Goal: Transaction & Acquisition: Register for event/course

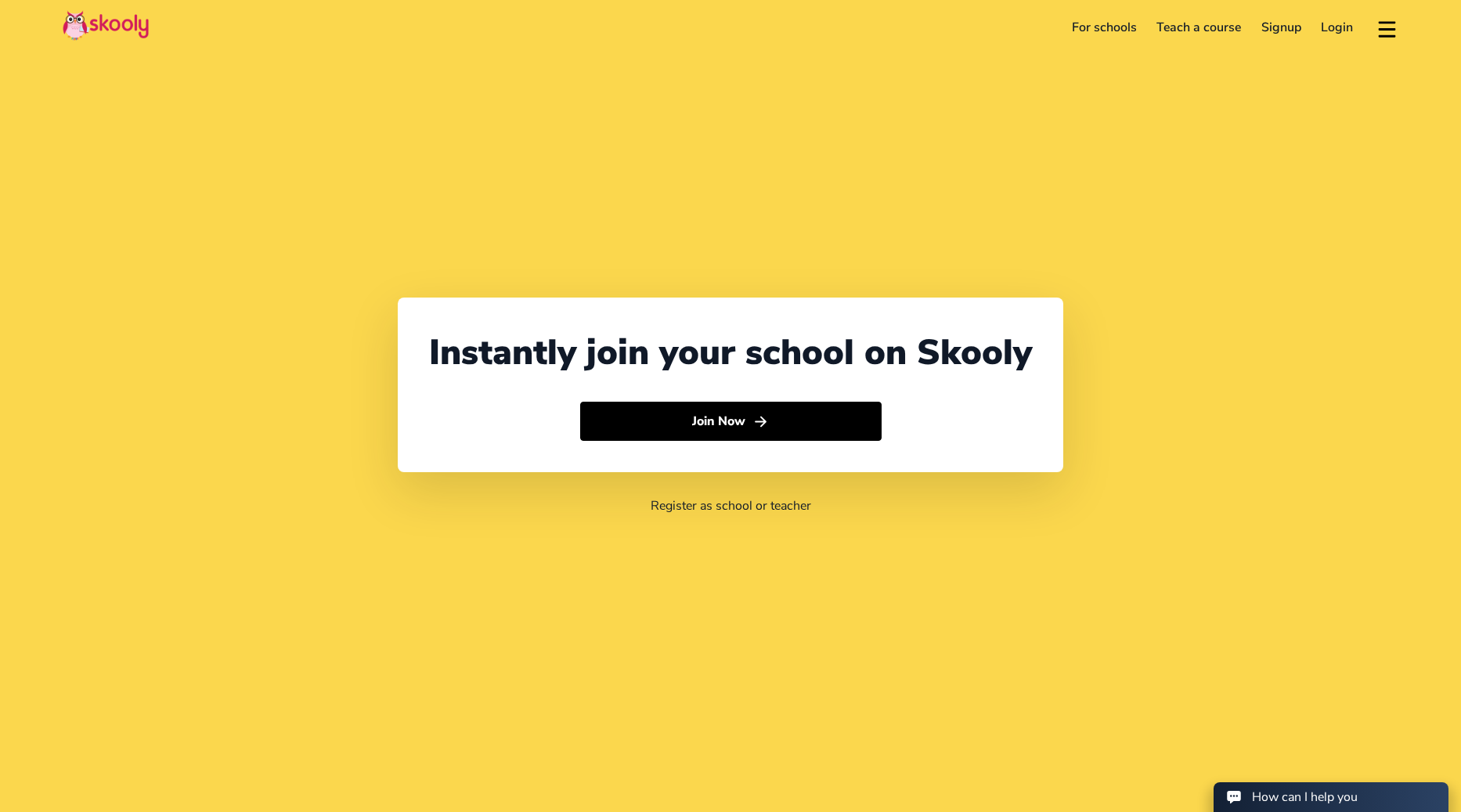
select select "65"
select select "[GEOGRAPHIC_DATA]"
select select "[GEOGRAPHIC_DATA]/[GEOGRAPHIC_DATA]"
click at [1332, 20] on link "Login" at bounding box center [1337, 27] width 52 height 25
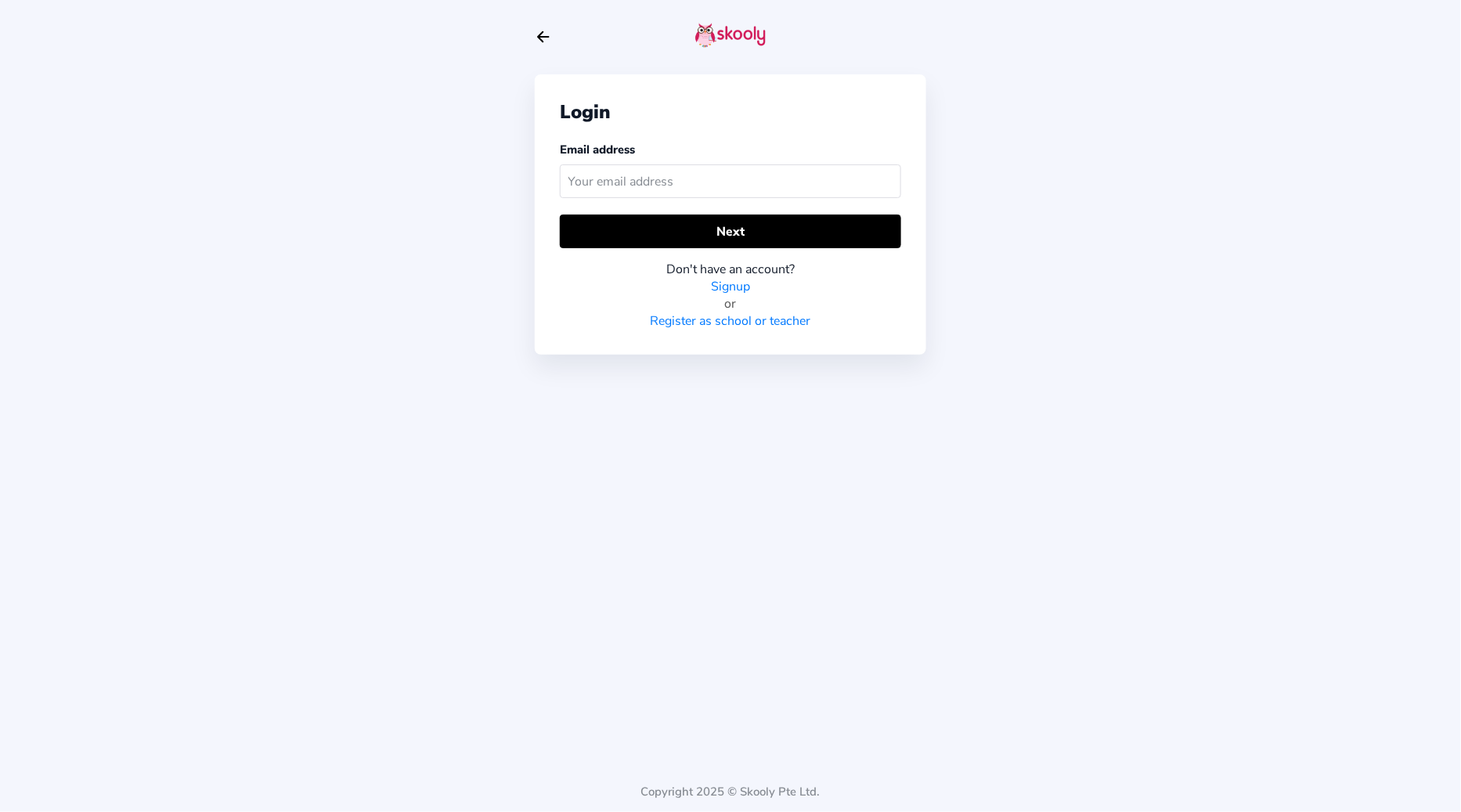
click at [545, 44] on icon "Arrow Back" at bounding box center [543, 36] width 17 height 17
select select "65"
select select "[GEOGRAPHIC_DATA]"
select select "[GEOGRAPHIC_DATA]/[GEOGRAPHIC_DATA]"
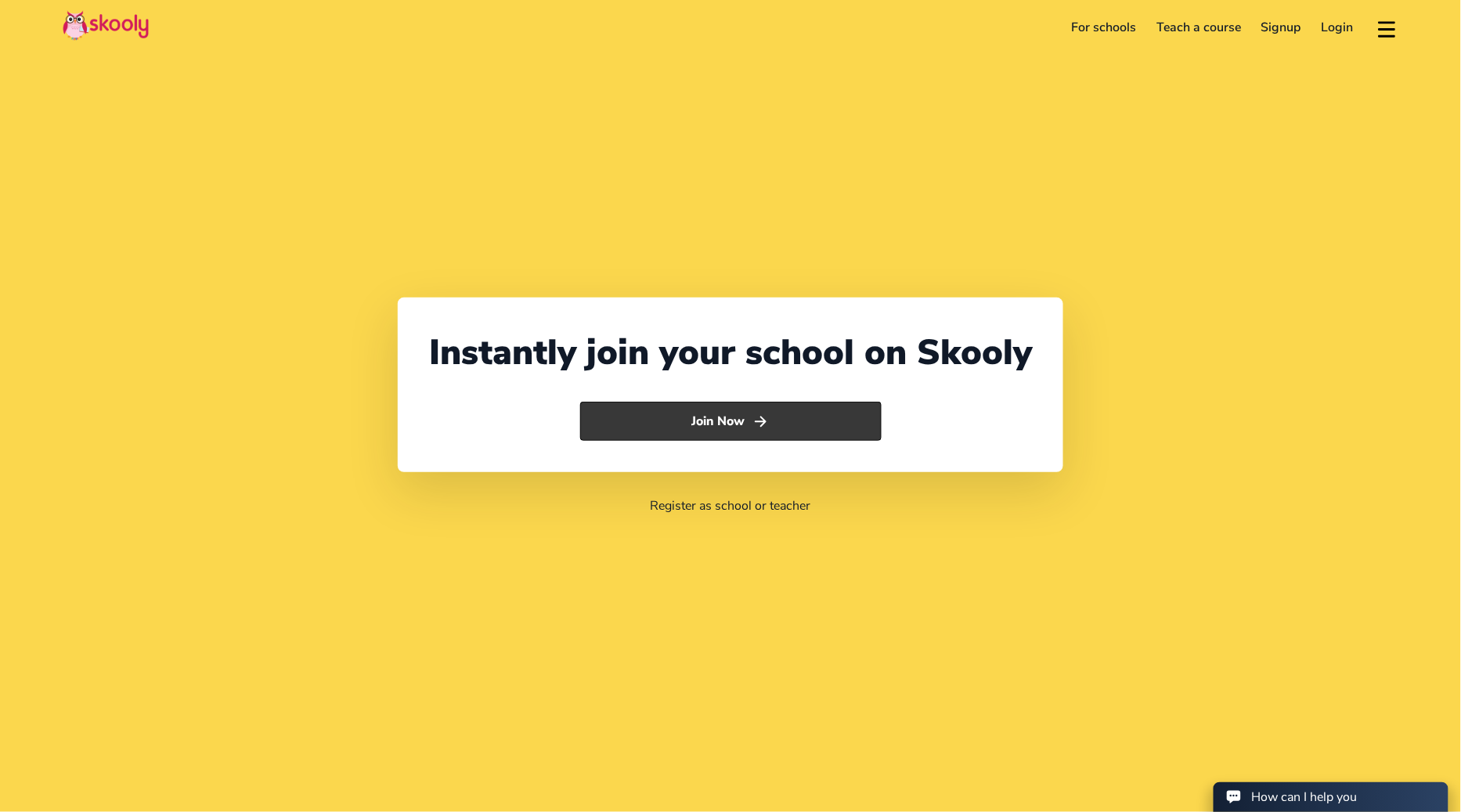
click at [706, 418] on button "Join Now" at bounding box center [731, 421] width 302 height 39
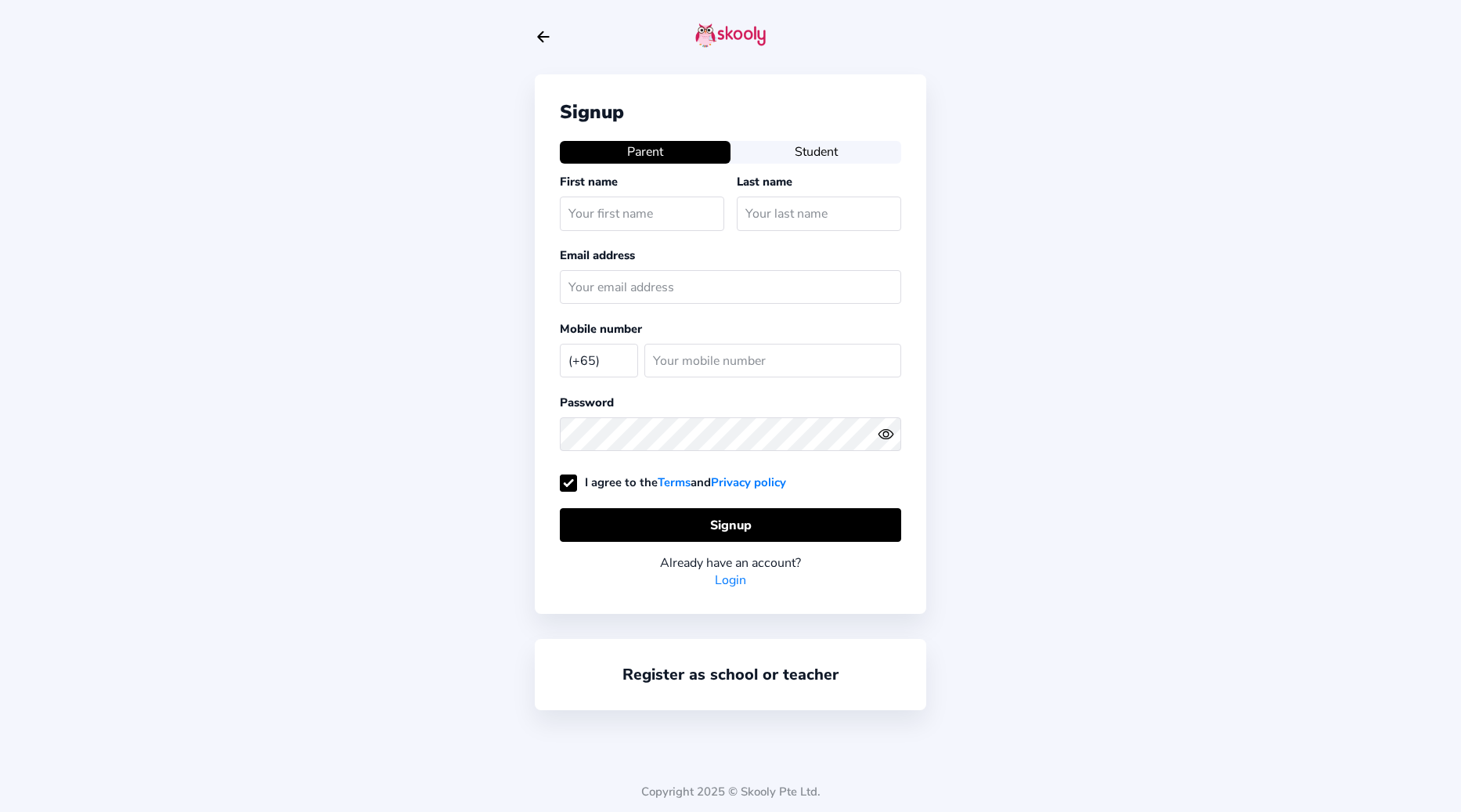
select select "SG"
click at [547, 35] on icon "Arrow Back" at bounding box center [543, 36] width 17 height 17
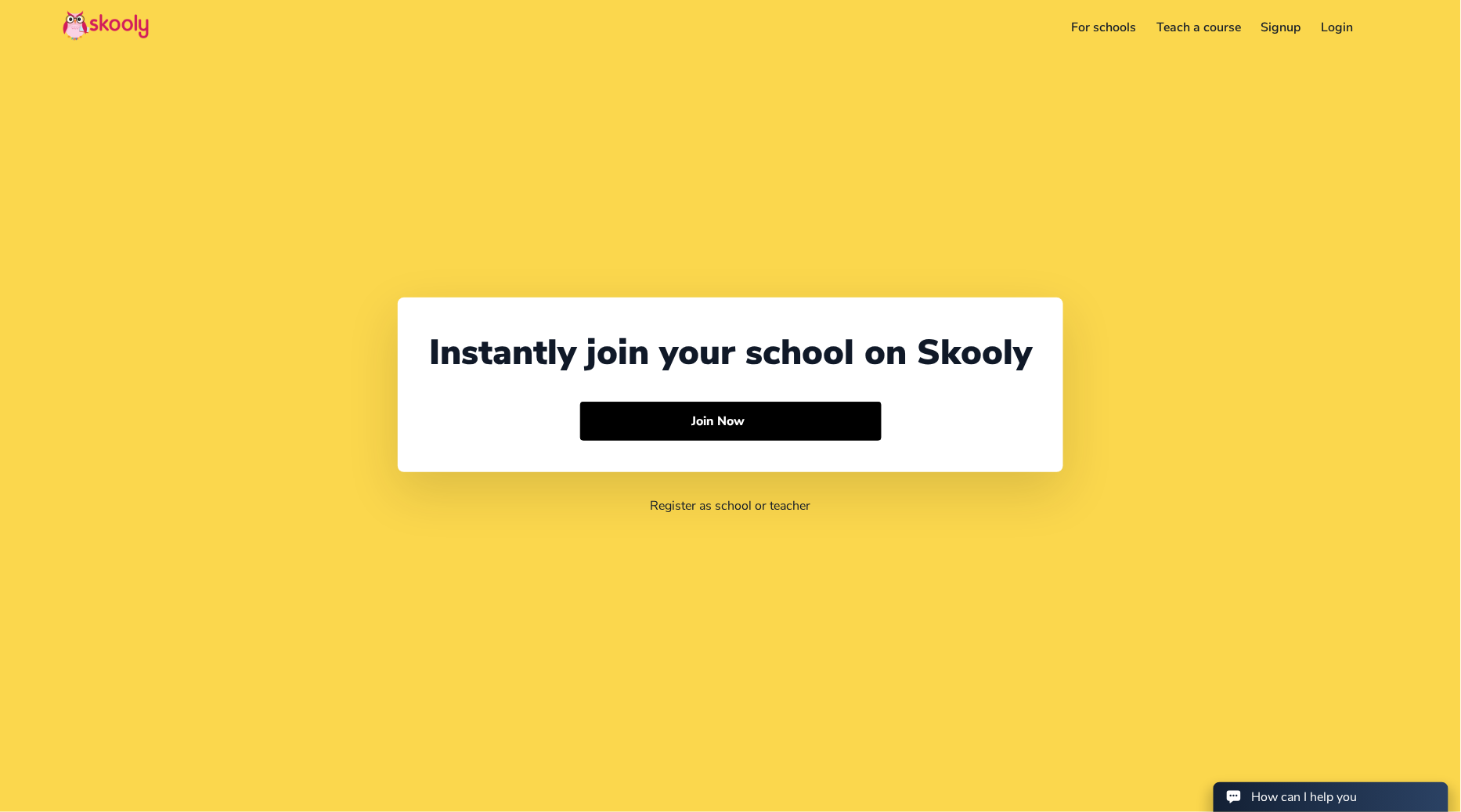
select select "65"
select select "[GEOGRAPHIC_DATA]"
select select "[GEOGRAPHIC_DATA]/[GEOGRAPHIC_DATA]"
click at [697, 426] on button "Join Now" at bounding box center [731, 421] width 302 height 39
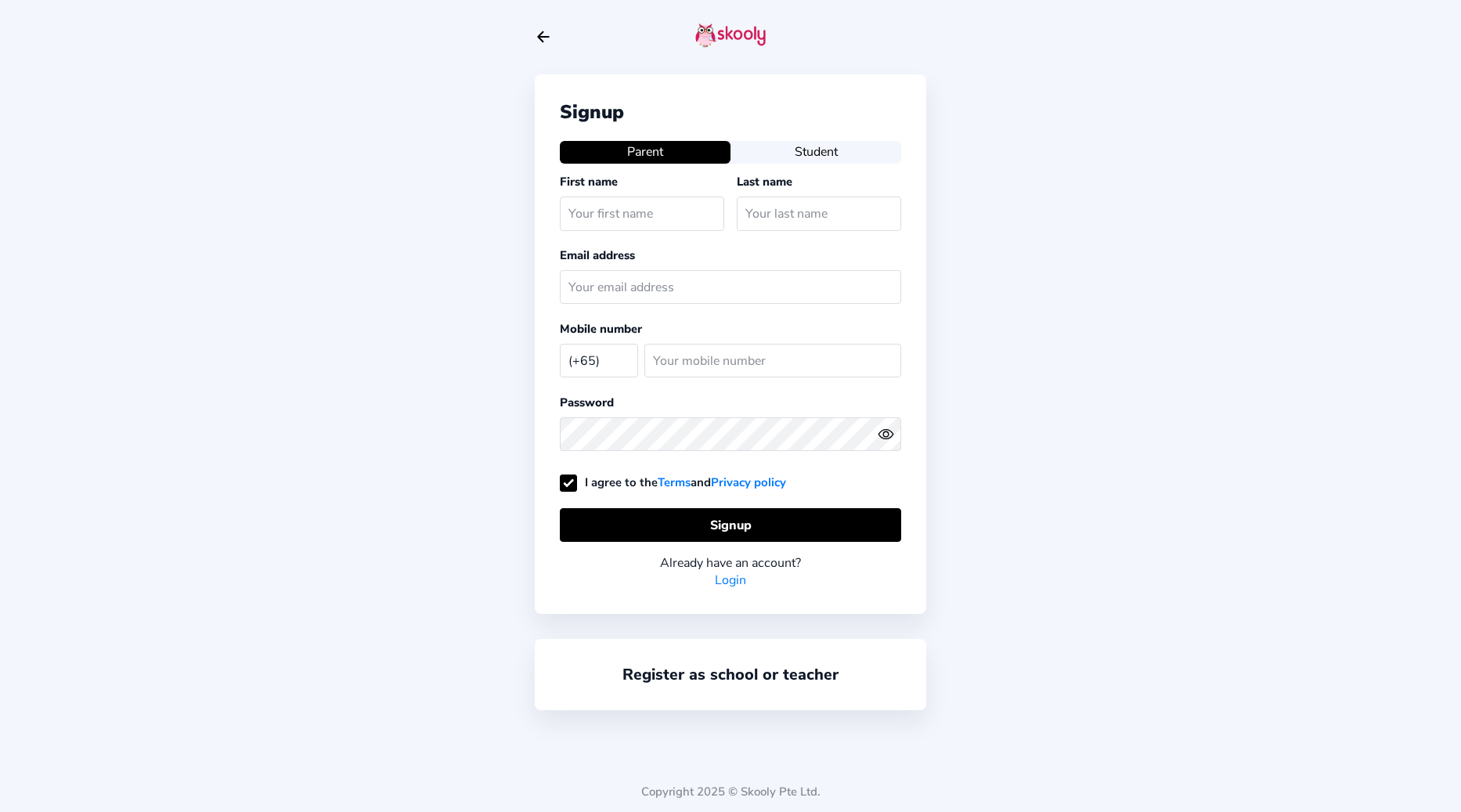
select select "SG"
click at [545, 34] on icon "Arrow Back" at bounding box center [543, 36] width 17 height 17
select select "65"
select select "[GEOGRAPHIC_DATA]"
select select "[GEOGRAPHIC_DATA]/[GEOGRAPHIC_DATA]"
